Goal: Information Seeking & Learning: Learn about a topic

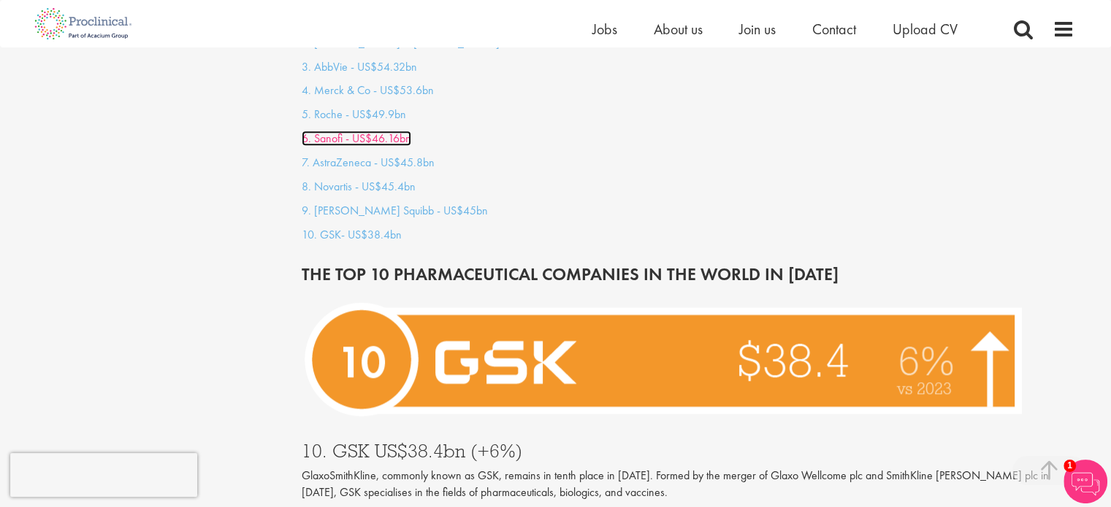
scroll to position [1387, 0]
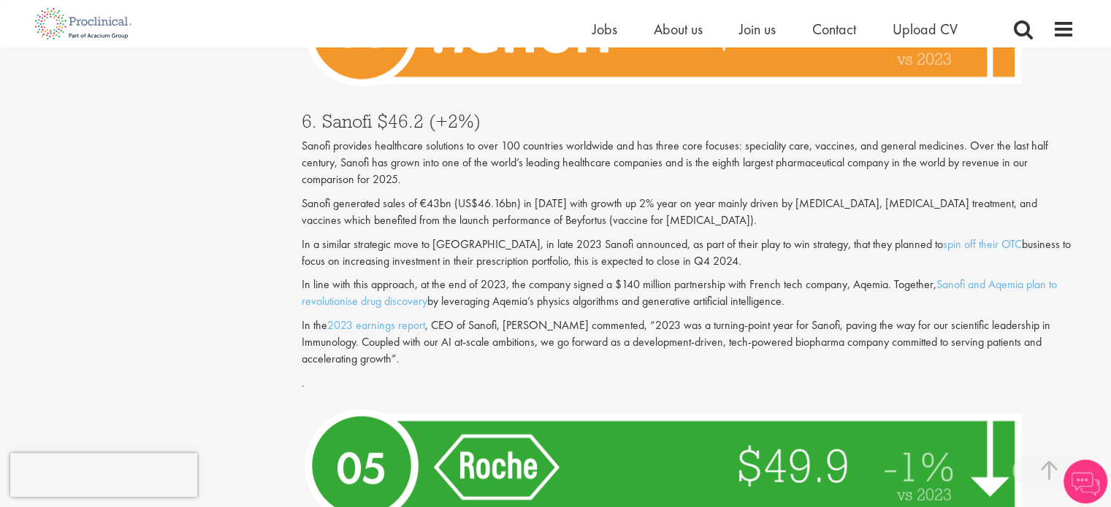
scroll to position [3208, 0]
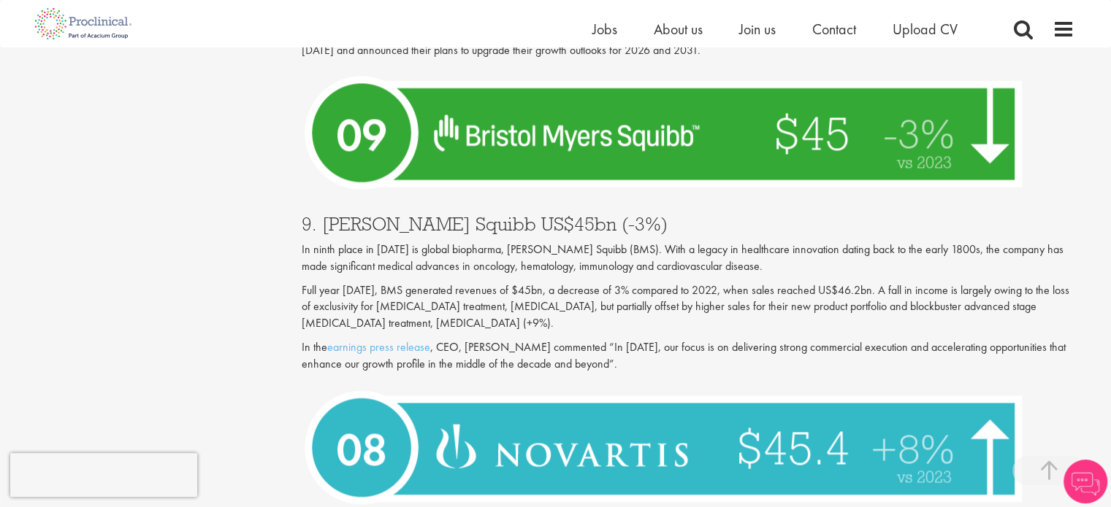
scroll to position [1925, 0]
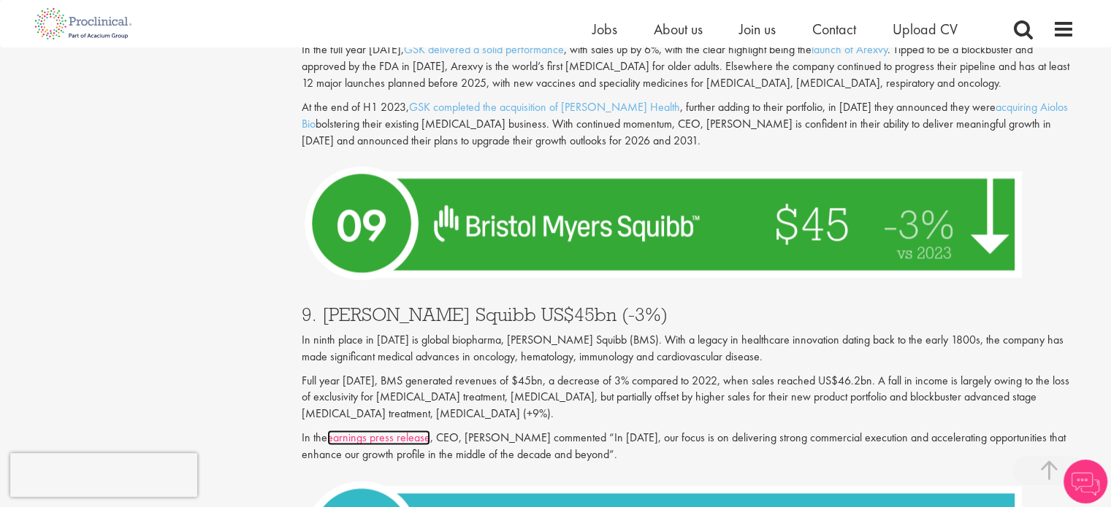
click at [401, 430] on link "earnings press release" at bounding box center [378, 437] width 103 height 15
